Goal: Download file/media

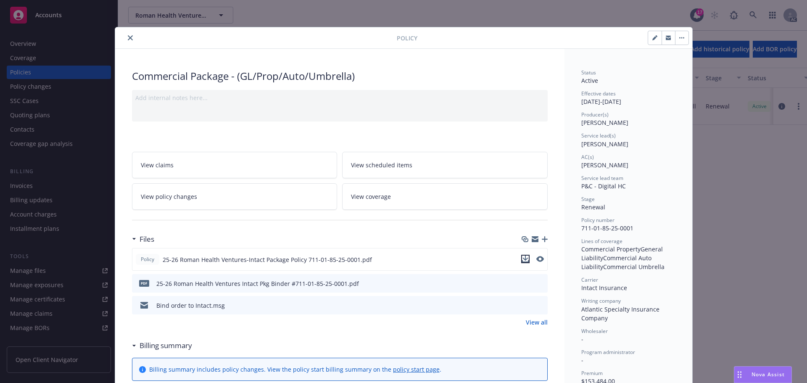
click at [522, 258] on icon "download file" at bounding box center [525, 259] width 7 height 7
